Goal: Communication & Community: Ask a question

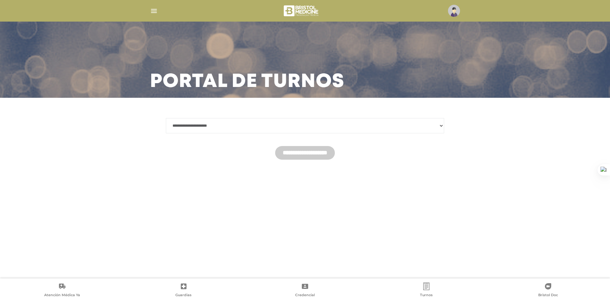
click at [305, 11] on img at bounding box center [302, 10] width 38 height 15
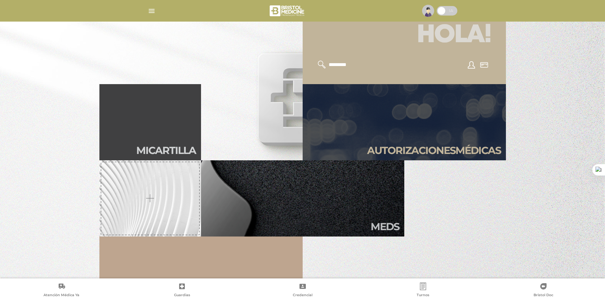
scroll to position [195, 0]
click at [395, 123] on link "Autori zaciones médicas" at bounding box center [404, 122] width 203 height 76
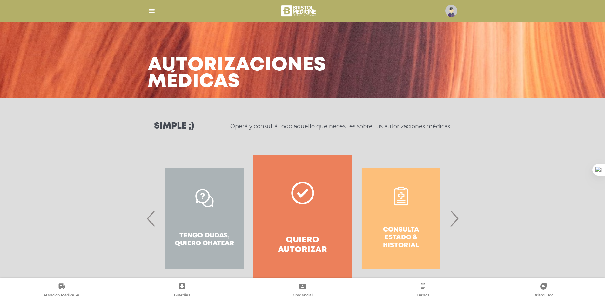
scroll to position [19, 0]
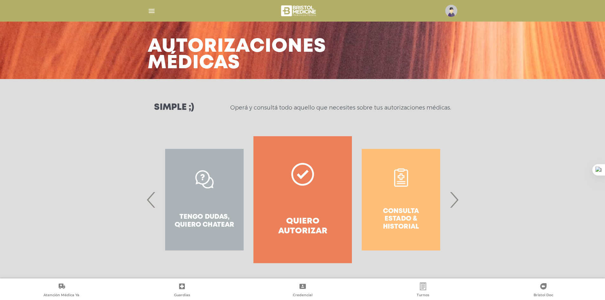
click at [207, 206] on div "Tengo dudas, quiero chatear" at bounding box center [204, 199] width 98 height 127
click at [144, 201] on div "Consulta estado & historial Prácticas de autorización automática Tengo dudas, q…" at bounding box center [302, 199] width 325 height 127
click at [458, 202] on span "›" at bounding box center [454, 200] width 12 height 34
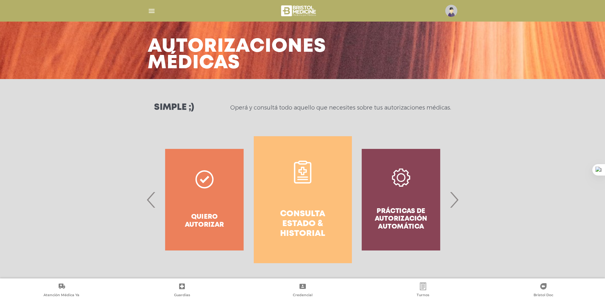
click at [458, 202] on span "›" at bounding box center [454, 200] width 12 height 34
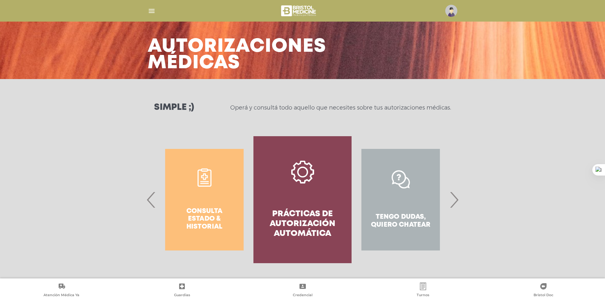
click at [458, 202] on span "›" at bounding box center [454, 200] width 12 height 34
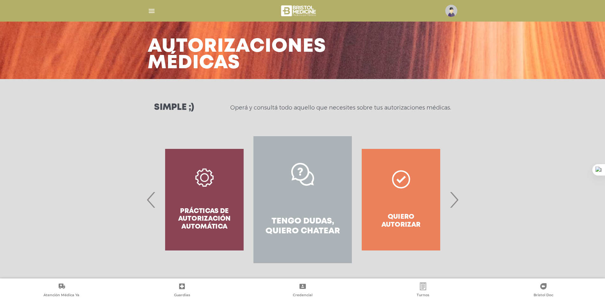
click at [303, 204] on link "Tengo dudas, quiero chatear" at bounding box center [303, 199] width 98 height 127
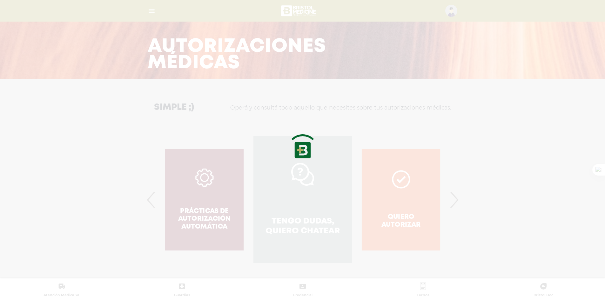
scroll to position [141, 0]
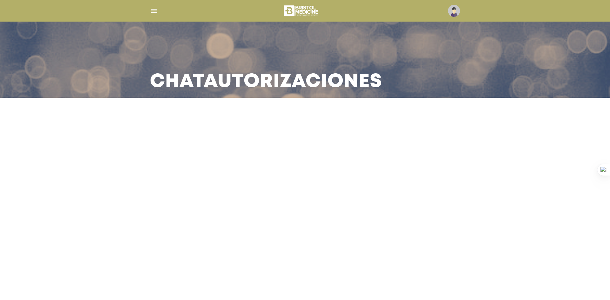
click at [283, 113] on main "Chat Autorizaciones" at bounding box center [305, 150] width 610 height 300
drag, startPoint x: 283, startPoint y: 113, endPoint x: 262, endPoint y: 110, distance: 20.8
click at [262, 110] on main "Chat Autorizaciones" at bounding box center [305, 150] width 610 height 300
click at [230, 75] on h3 "Chat Autorizaciones" at bounding box center [266, 82] width 232 height 17
click at [457, 11] on img at bounding box center [454, 11] width 12 height 12
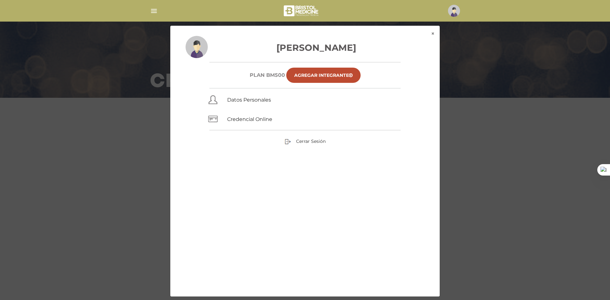
click at [124, 127] on div "× × Martina Morena Germinario Plan BM500 Agregar Integrante Datos Personales Cr…" at bounding box center [304, 161] width 579 height 272
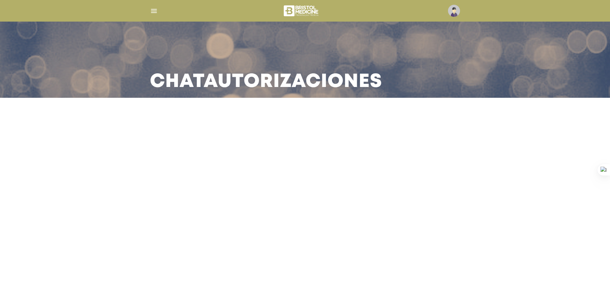
click at [255, 98] on main "Chat Autorizaciones" at bounding box center [305, 150] width 610 height 300
click at [273, 186] on main "Chat Autorizaciones" at bounding box center [305, 150] width 610 height 300
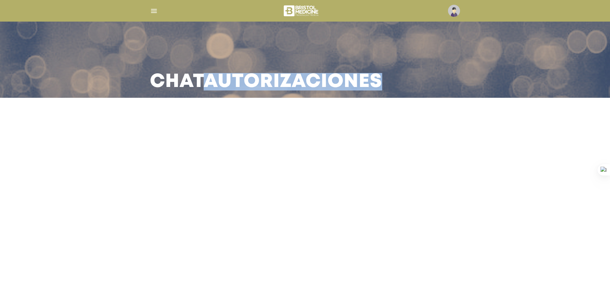
click at [273, 186] on main "Chat Autorizaciones" at bounding box center [305, 150] width 610 height 300
drag, startPoint x: 273, startPoint y: 186, endPoint x: 157, endPoint y: 15, distance: 206.6
click at [157, 15] on img "button" at bounding box center [154, 11] width 8 height 8
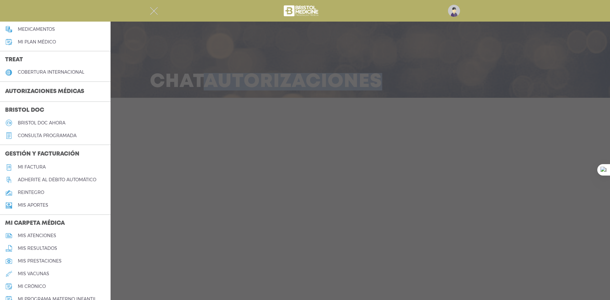
scroll to position [177, 0]
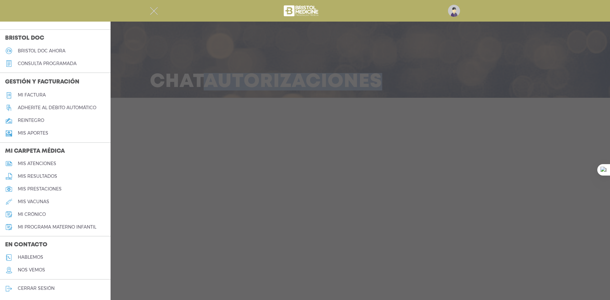
click at [44, 258] on link "hablemos" at bounding box center [55, 257] width 111 height 13
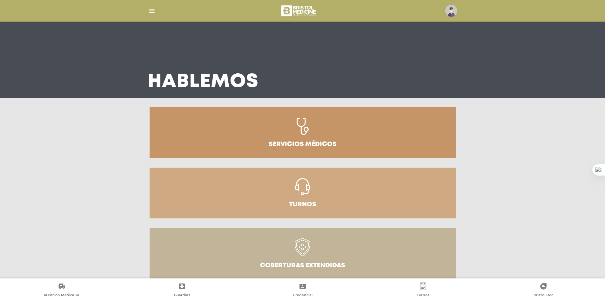
click at [292, 141] on h3 "Servicios médicos" at bounding box center [303, 144] width 68 height 6
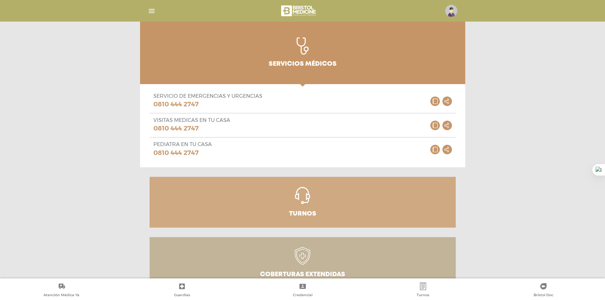
scroll to position [78, 0]
click at [312, 199] on icon at bounding box center [303, 199] width 28 height 24
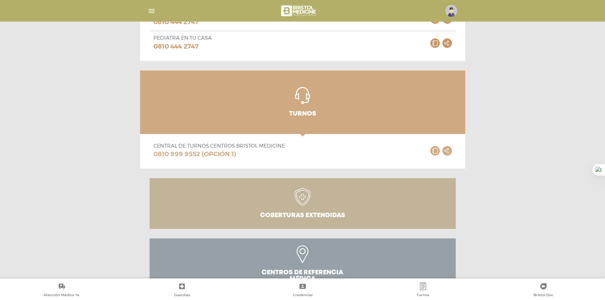
scroll to position [184, 0]
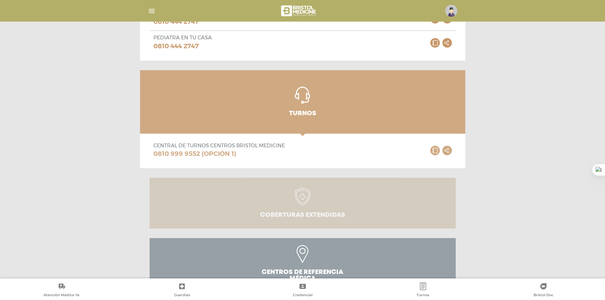
click at [307, 219] on h3 "Coberturas Extendidas" at bounding box center [302, 215] width 85 height 6
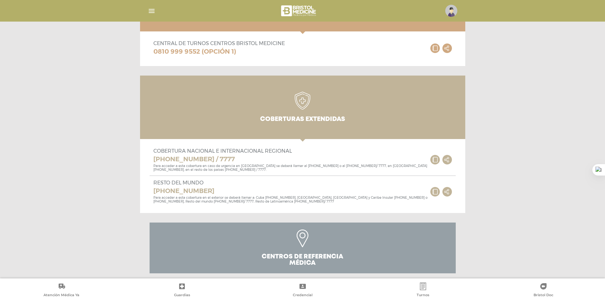
scroll to position [291, 0]
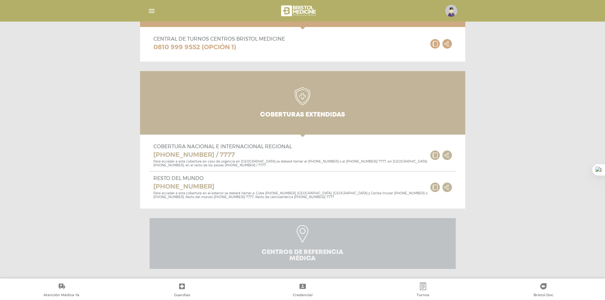
click at [307, 219] on link "Centros de Referencia Médica" at bounding box center [303, 243] width 306 height 51
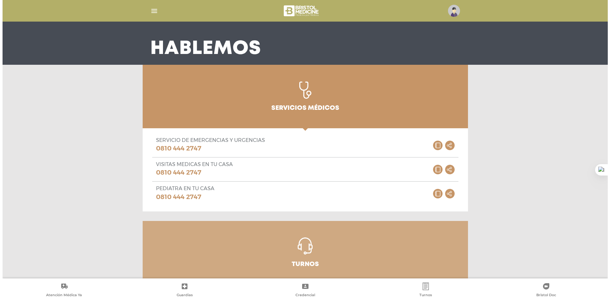
scroll to position [0, 0]
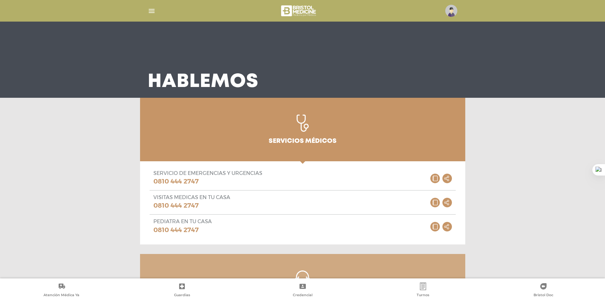
click at [148, 10] on img "button" at bounding box center [152, 11] width 8 height 8
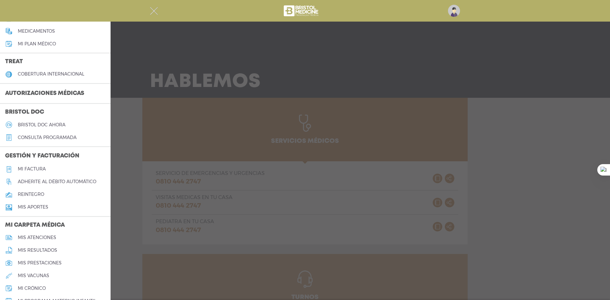
scroll to position [104, 0]
click at [121, 82] on div at bounding box center [305, 150] width 610 height 300
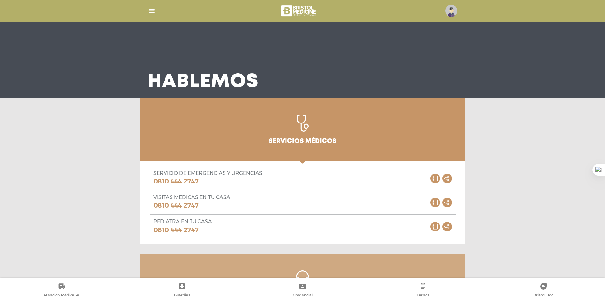
click at [447, 10] on img at bounding box center [451, 11] width 12 height 12
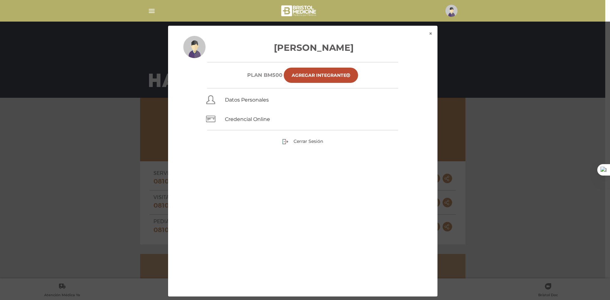
click at [352, 14] on div at bounding box center [302, 10] width 325 height 15
click at [314, 13] on img at bounding box center [299, 10] width 38 height 15
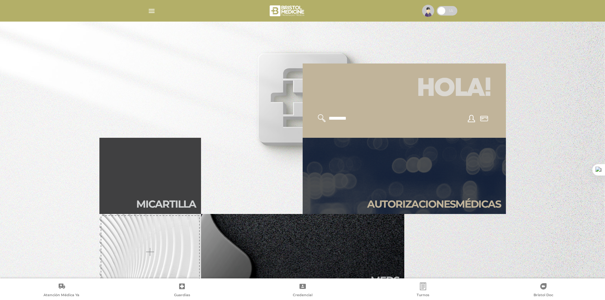
scroll to position [139, 0]
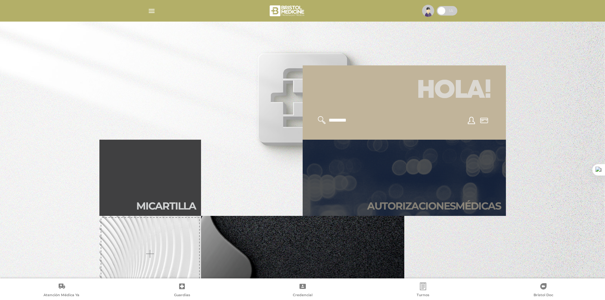
click at [417, 193] on link "Autori zaciones médicas" at bounding box center [404, 178] width 203 height 76
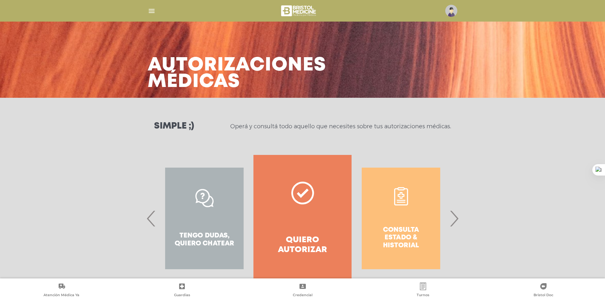
scroll to position [19, 0]
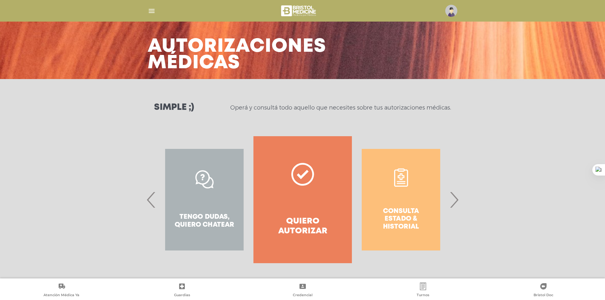
click at [456, 203] on span "›" at bounding box center [454, 200] width 12 height 34
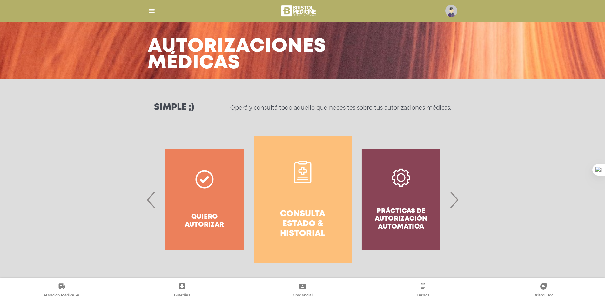
click at [456, 203] on span "›" at bounding box center [454, 200] width 12 height 34
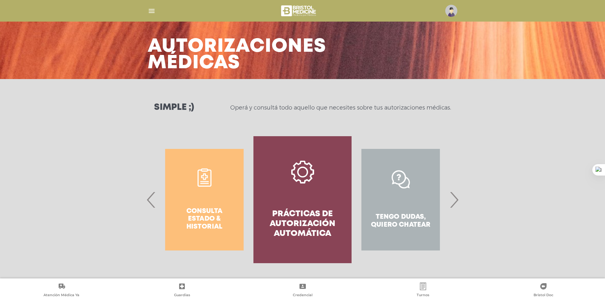
click at [301, 203] on link "Prácticas de autorización automática" at bounding box center [303, 199] width 98 height 127
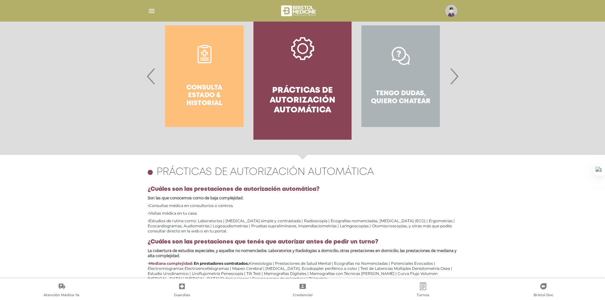
scroll to position [142, 0]
click at [419, 60] on div "Tengo dudas, quiero chatear" at bounding box center [401, 76] width 98 height 127
click at [404, 86] on div "Tengo dudas, quiero chatear" at bounding box center [401, 76] width 98 height 127
click at [455, 82] on span "›" at bounding box center [454, 76] width 12 height 34
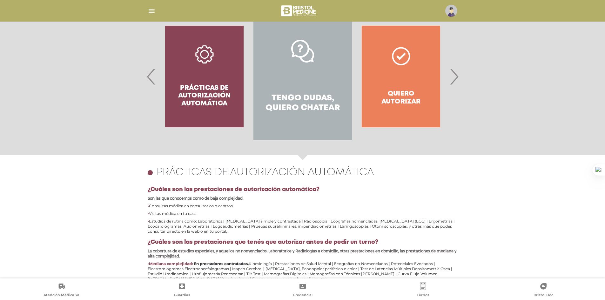
click at [333, 84] on link "Tengo dudas, quiero chatear" at bounding box center [303, 76] width 98 height 127
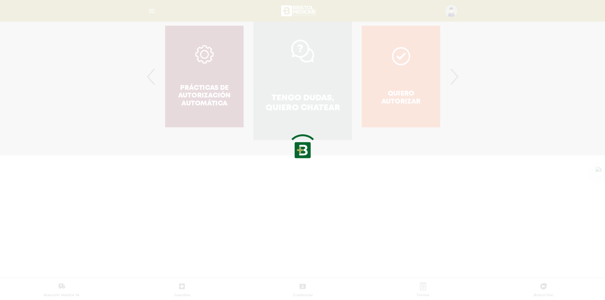
scroll to position [203, 0]
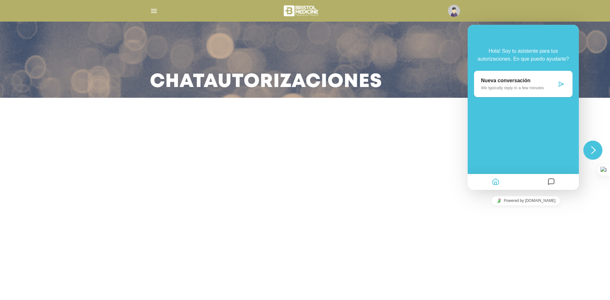
click at [556, 86] on p "We typically reply in a few minutes" at bounding box center [519, 87] width 76 height 5
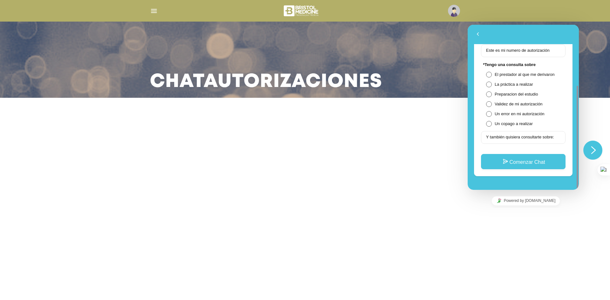
scroll to position [95, 0]
click at [489, 115] on span at bounding box center [489, 114] width 6 height 6
click at [507, 140] on input "Y también quisiera consultarte sobre:" at bounding box center [523, 137] width 85 height 13
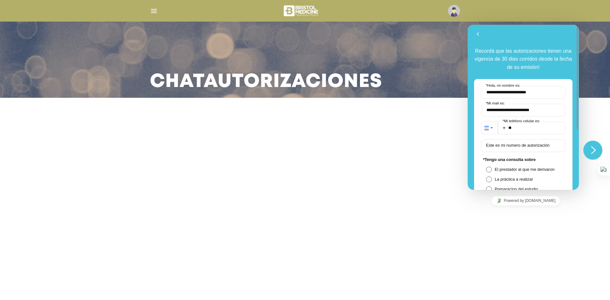
type input "**********"
click at [514, 130] on input "**" at bounding box center [532, 128] width 68 height 13
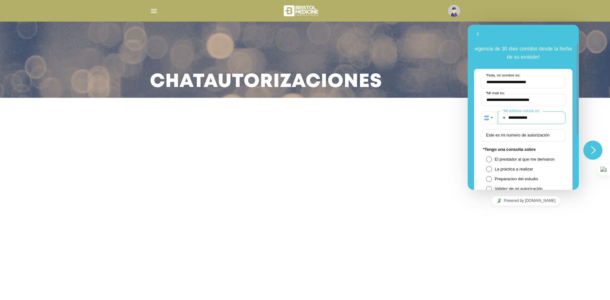
scroll to position [10, 0]
type input "**********"
click at [518, 102] on input "**********" at bounding box center [523, 99] width 85 height 13
click at [520, 101] on input "**********" at bounding box center [523, 99] width 85 height 13
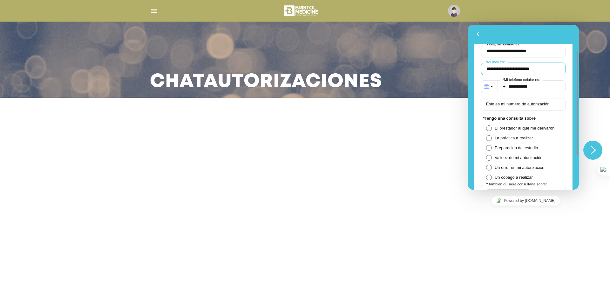
scroll to position [95, 0]
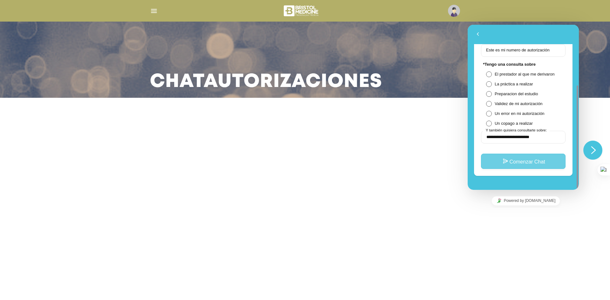
type input "**********"
click at [525, 165] on button "Comenzar Chat" at bounding box center [523, 161] width 85 height 15
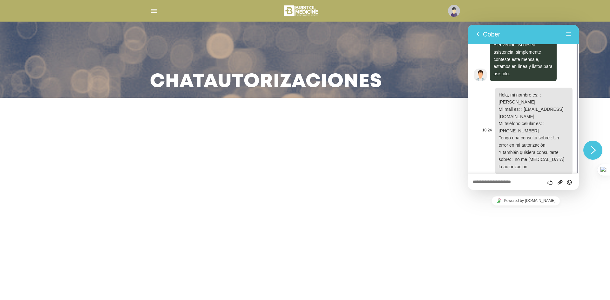
scroll to position [18, 0]
click at [569, 31] on button "Menú" at bounding box center [569, 35] width 10 height 10
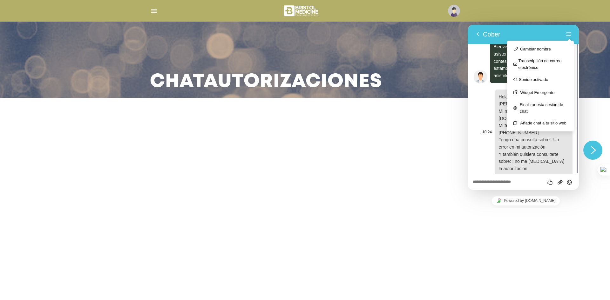
click at [495, 103] on div "Hola, mi nombre es: : [PERSON_NAME] Mi mail es: : [EMAIL_ADDRESS][DOMAIN_NAME] …" at bounding box center [534, 133] width 78 height 87
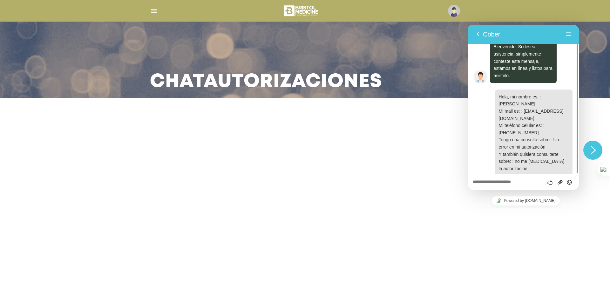
click at [468, 25] on div "Califica este chat Subir Archivo Insertar emoji" at bounding box center [468, 25] width 0 height 0
click at [468, 25] on textarea at bounding box center [468, 25] width 0 height 0
type textarea "*"
type textarea "****"
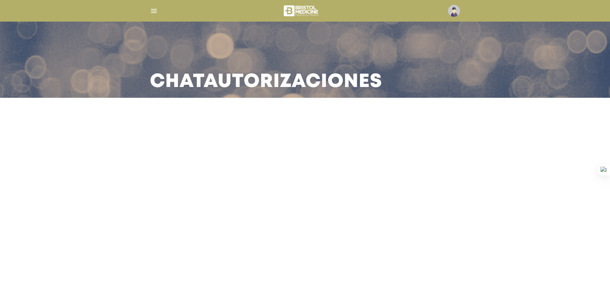
click at [458, 18] on nav at bounding box center [305, 11] width 610 height 22
click at [452, 10] on img at bounding box center [454, 11] width 12 height 12
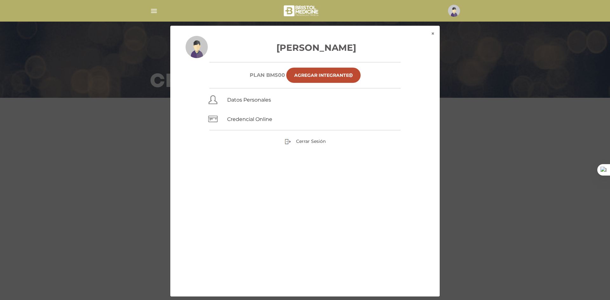
click at [445, 119] on div "× × [PERSON_NAME] Plan BM500 Agregar Integrante Datos Personales Credencial Onl…" at bounding box center [304, 161] width 579 height 272
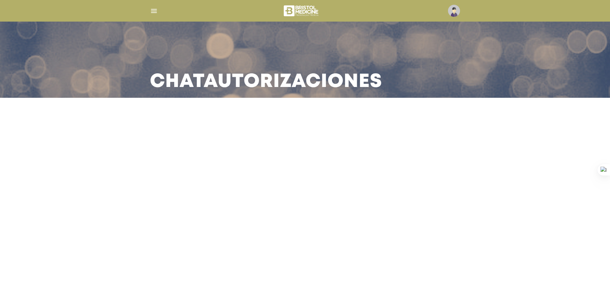
click at [274, 66] on div "Chat Autorizaciones" at bounding box center [304, 60] width 325 height 76
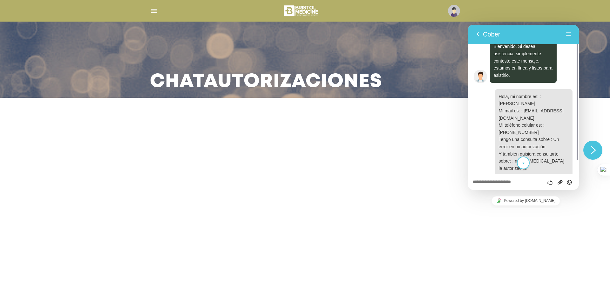
click at [524, 162] on icon "scroll to bottom" at bounding box center [523, 163] width 5 height 13
